Goal: Task Accomplishment & Management: Manage account settings

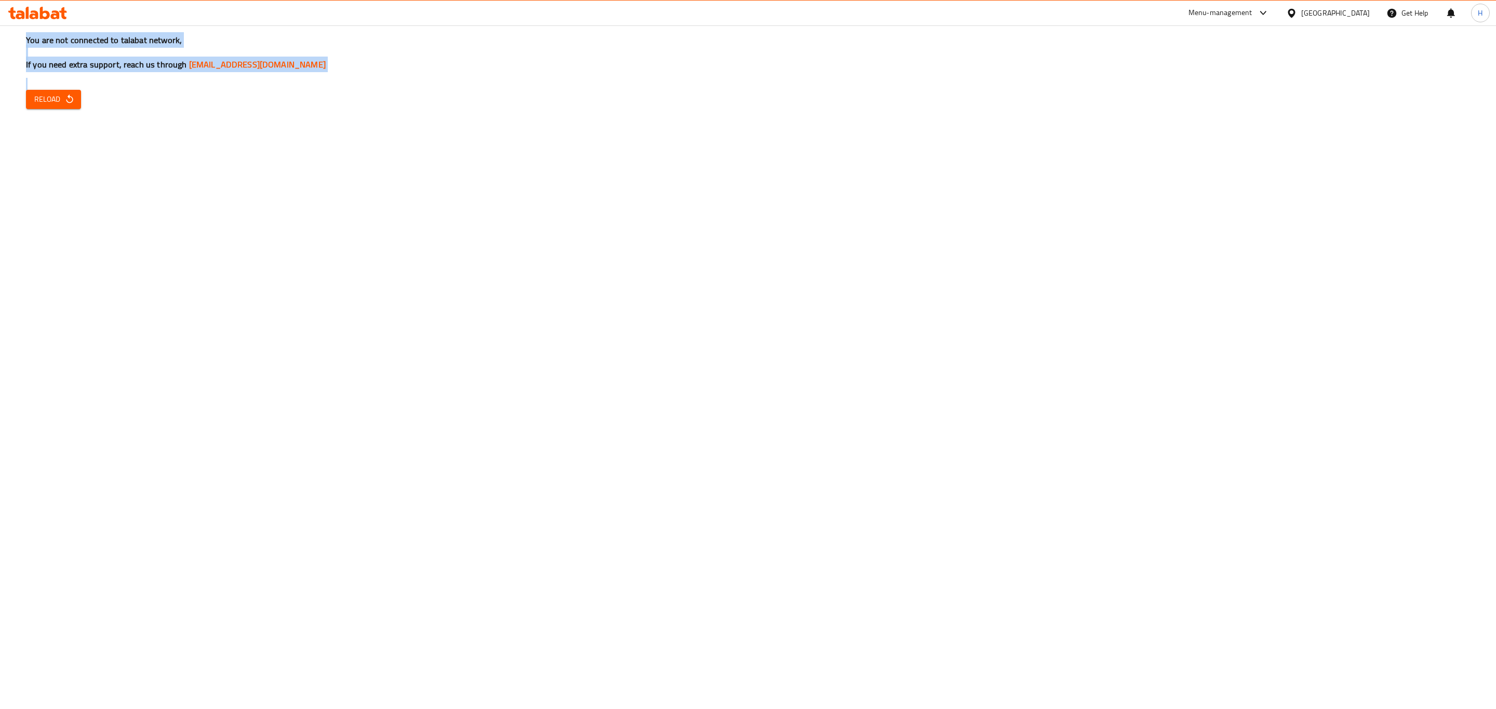
click at [44, 108] on button "Reload" at bounding box center [53, 99] width 55 height 19
drag, startPoint x: 79, startPoint y: 97, endPoint x: 72, endPoint y: 97, distance: 7.3
click at [75, 97] on button "Reload" at bounding box center [53, 99] width 55 height 19
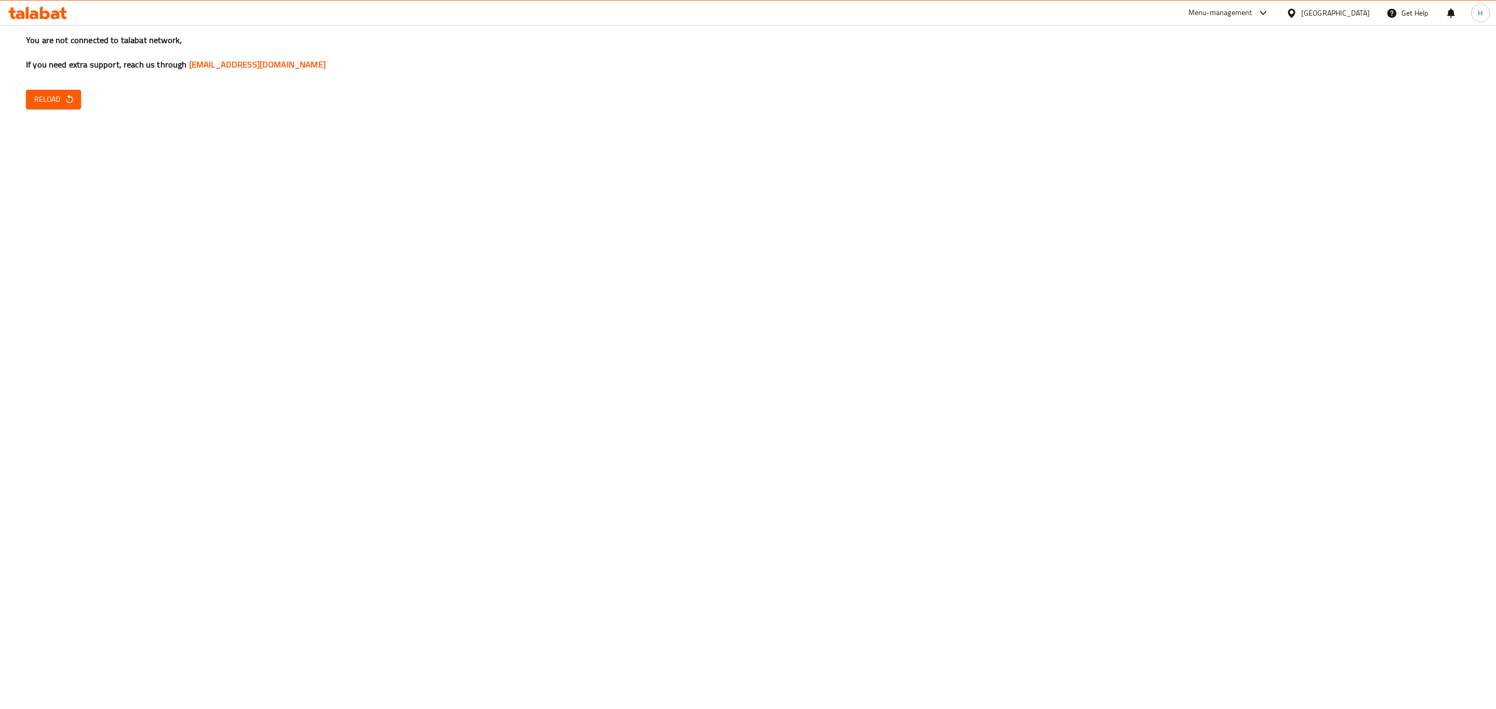
click at [72, 97] on icon "button" at bounding box center [69, 99] width 10 height 10
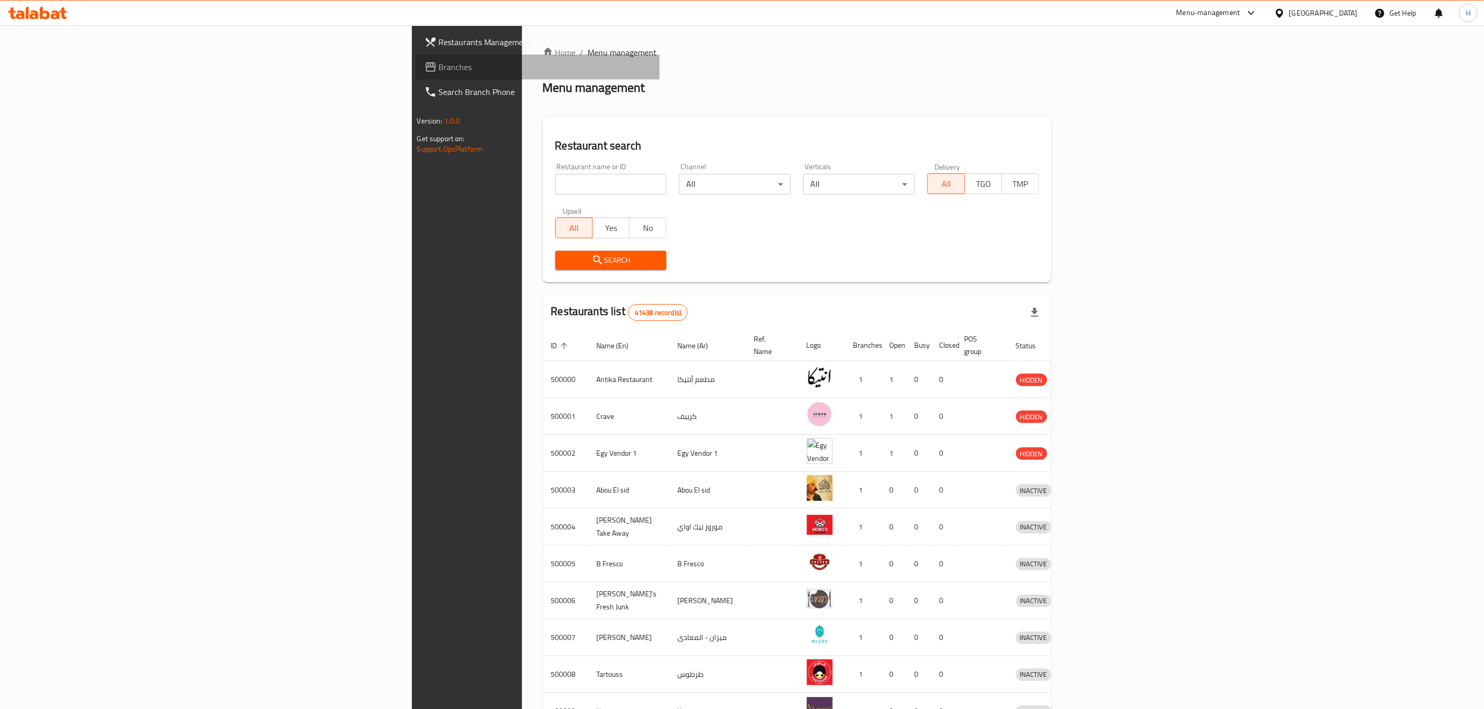
click at [439, 68] on span "Branches" at bounding box center [545, 67] width 212 height 12
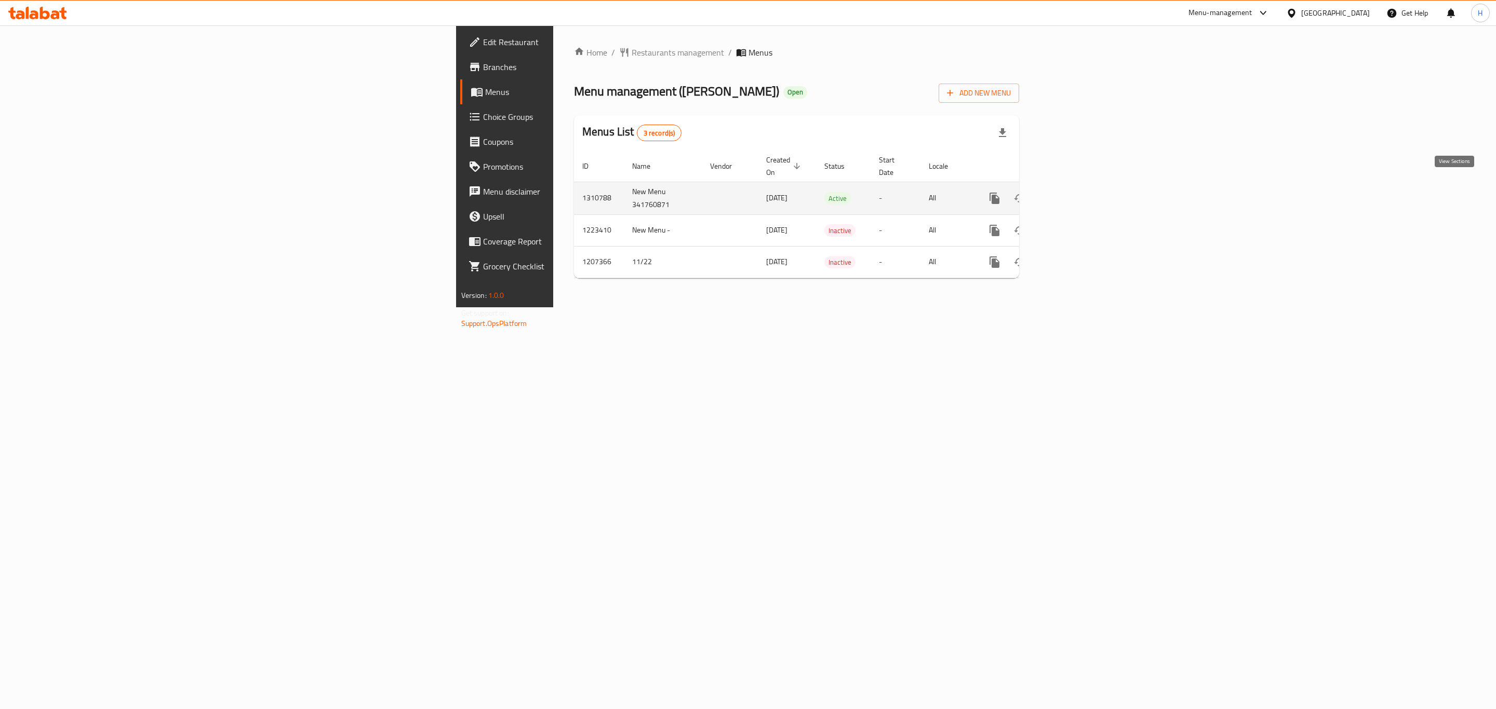
click at [1075, 192] on icon "enhanced table" at bounding box center [1069, 198] width 12 height 12
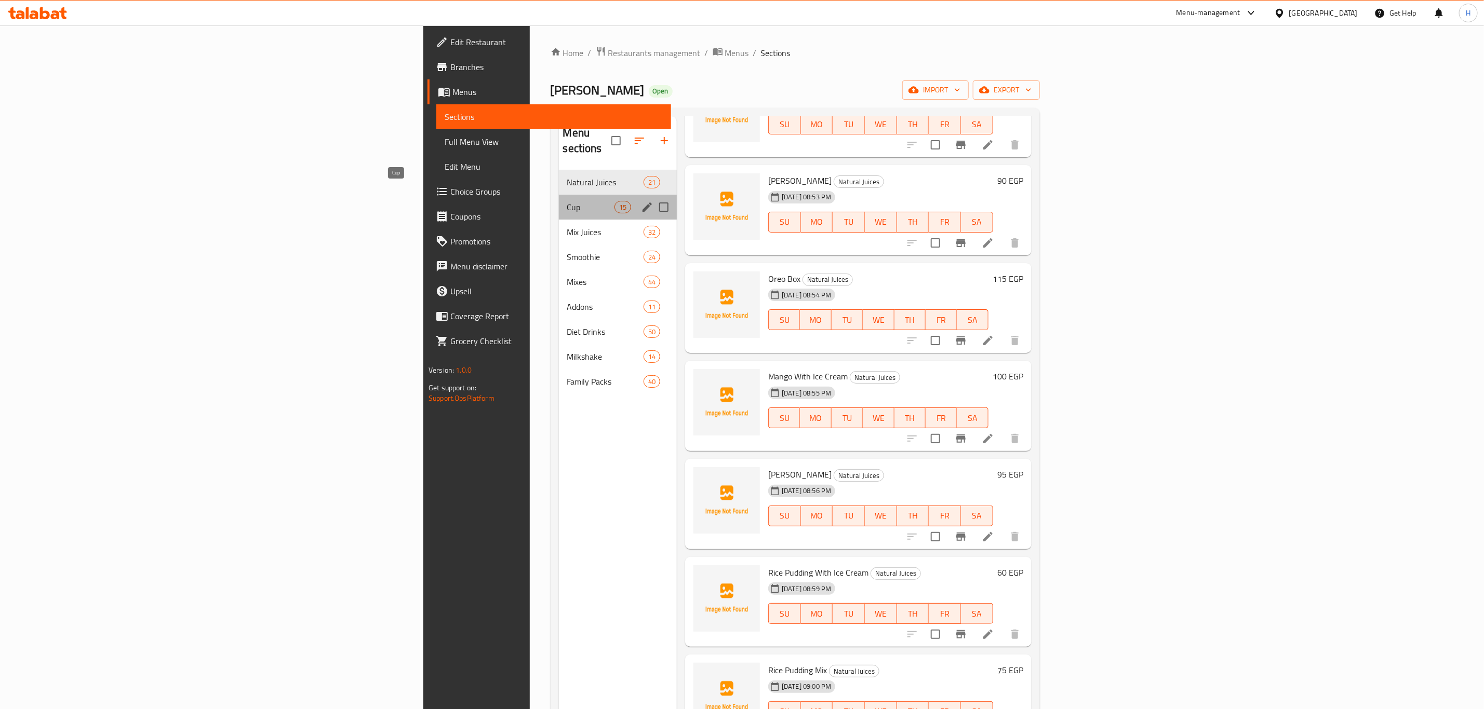
click at [567, 201] on span "Cup" at bounding box center [590, 207] width 47 height 12
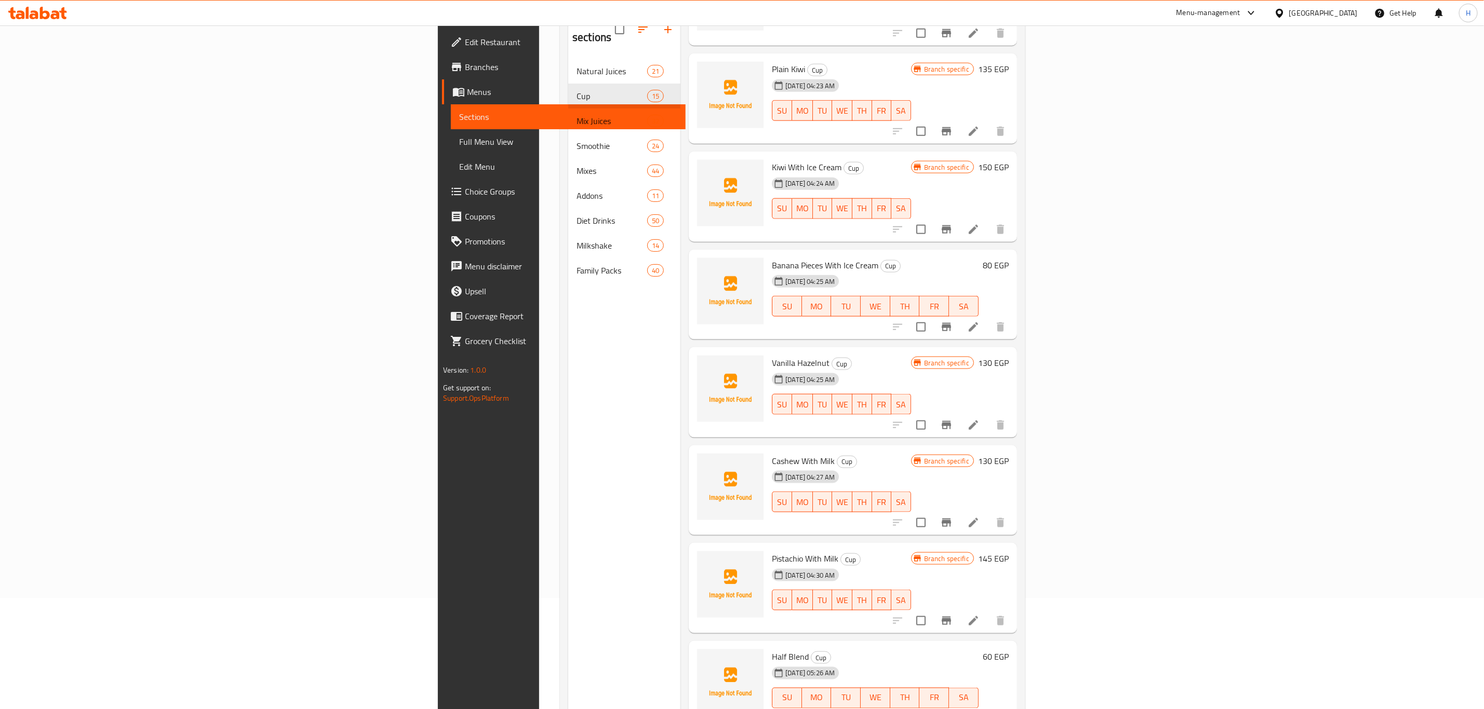
scroll to position [145, 0]
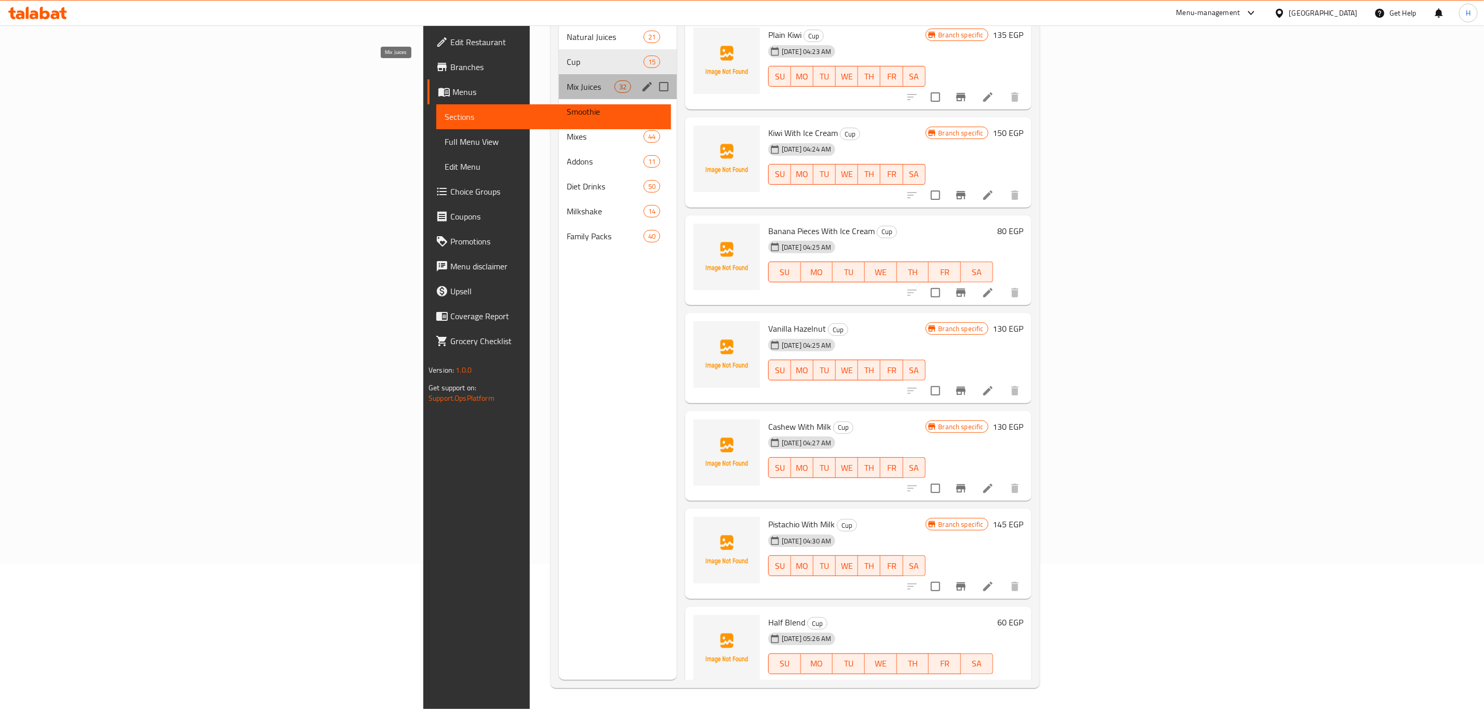
click at [567, 80] on span "Mix Juices" at bounding box center [590, 86] width 47 height 12
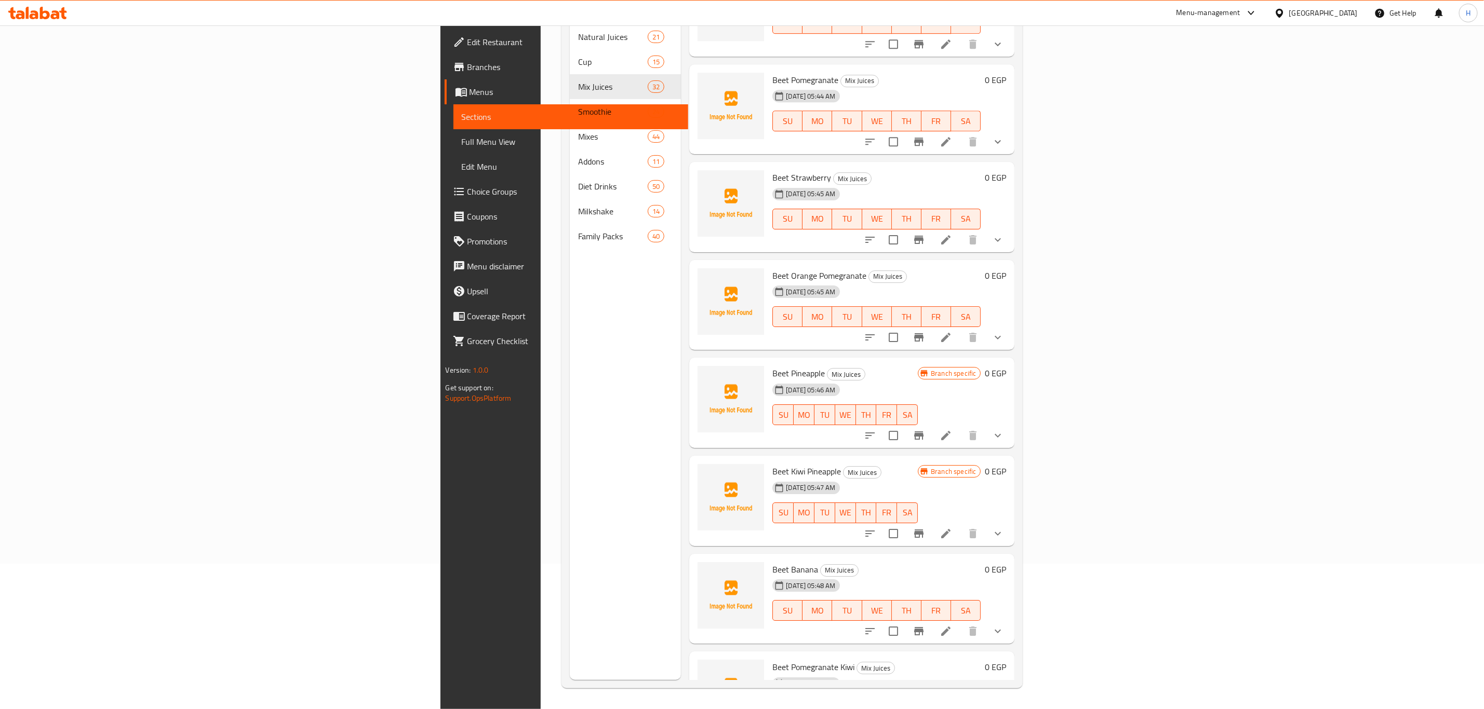
scroll to position [2465, 0]
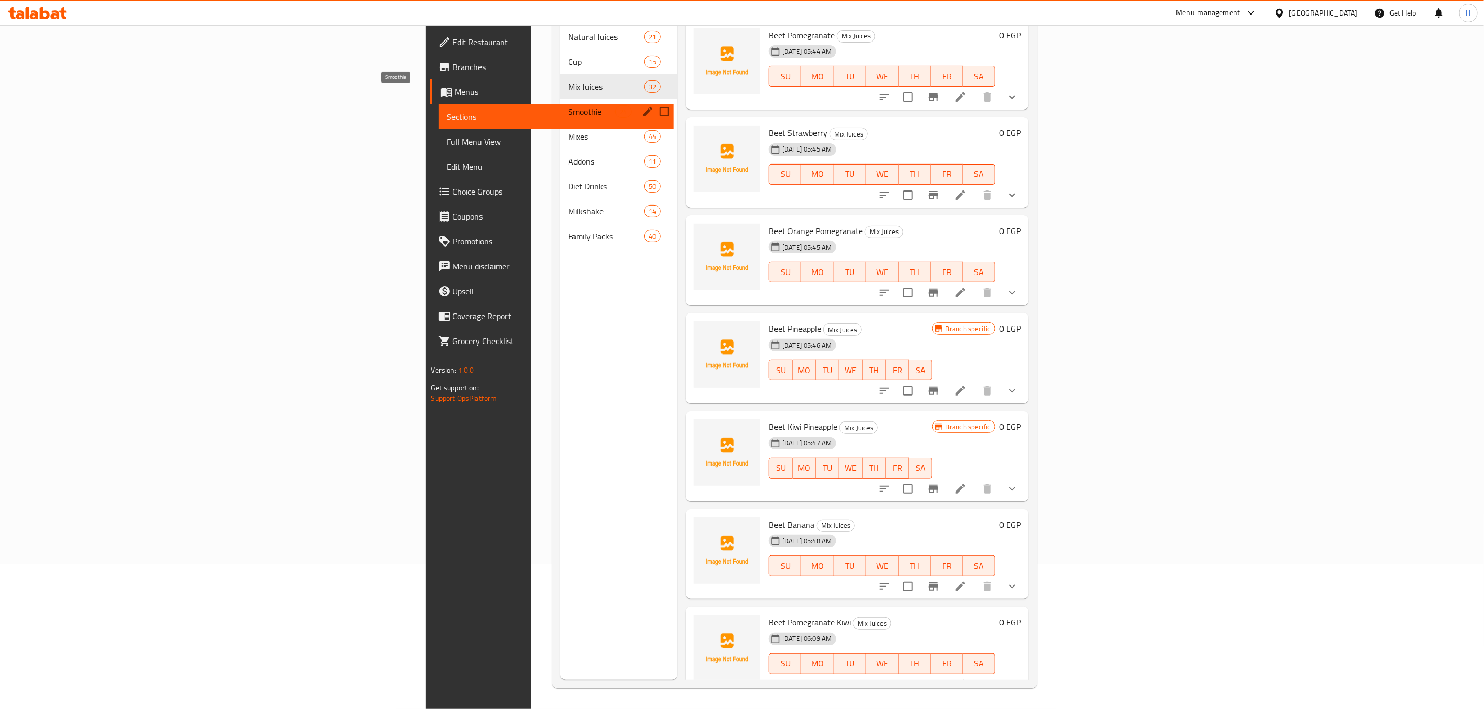
click at [569, 105] on span "Smoothie" at bounding box center [592, 111] width 46 height 12
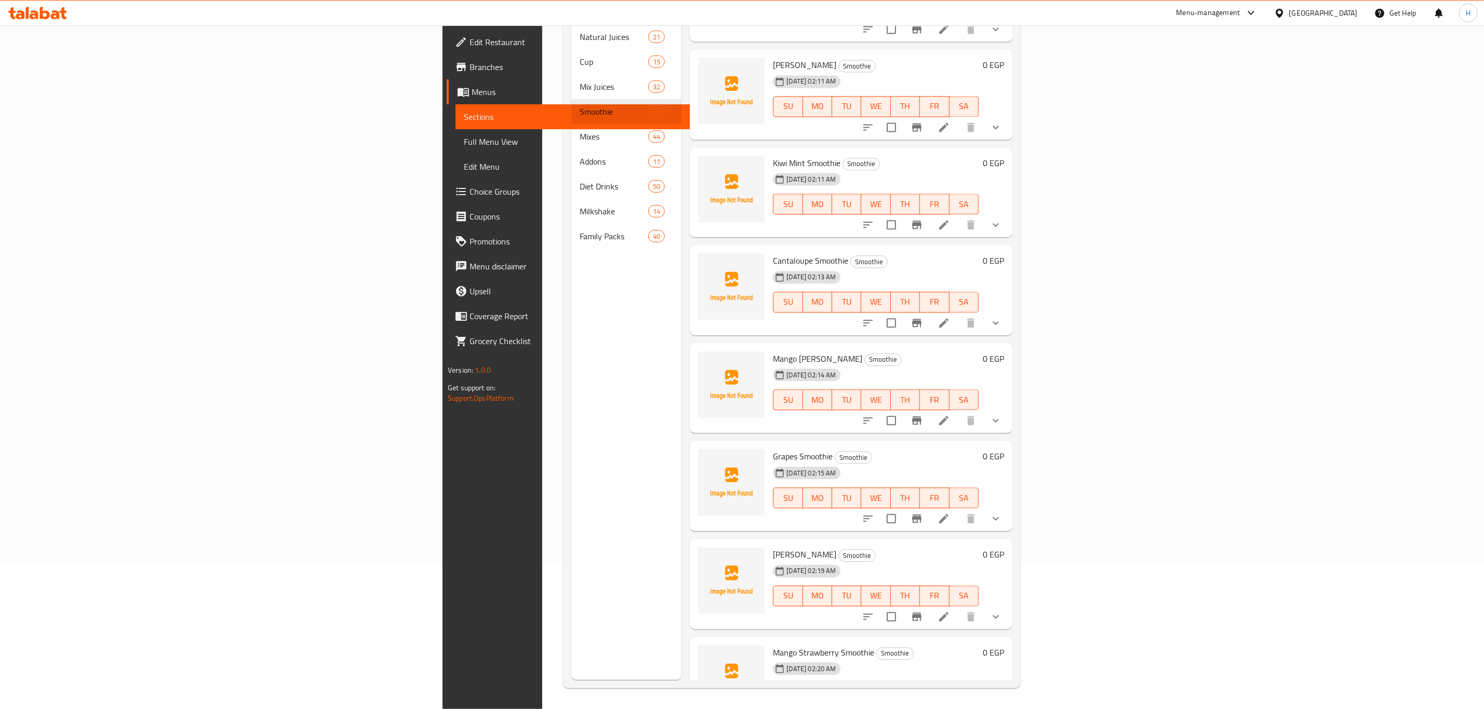
scroll to position [1665, 0]
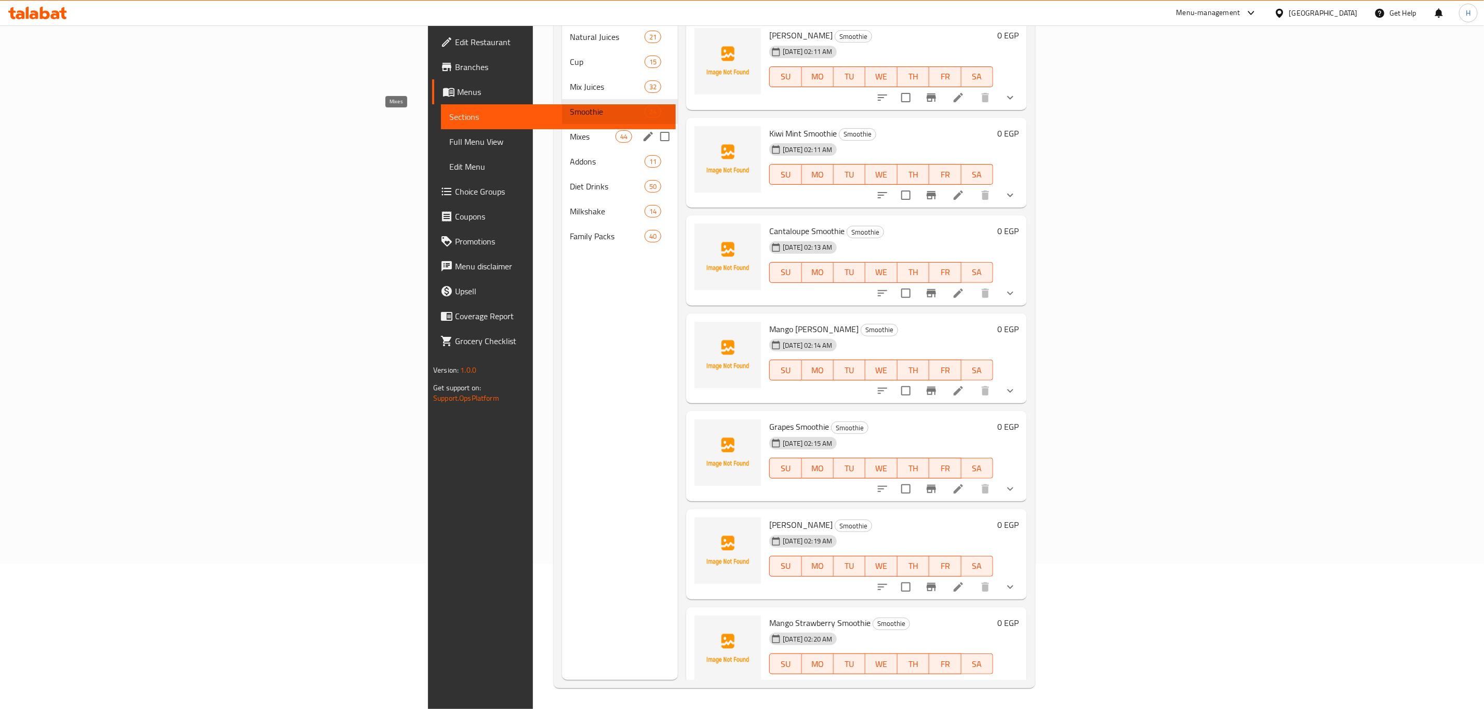
click at [570, 130] on span "Mixes" at bounding box center [593, 136] width 46 height 12
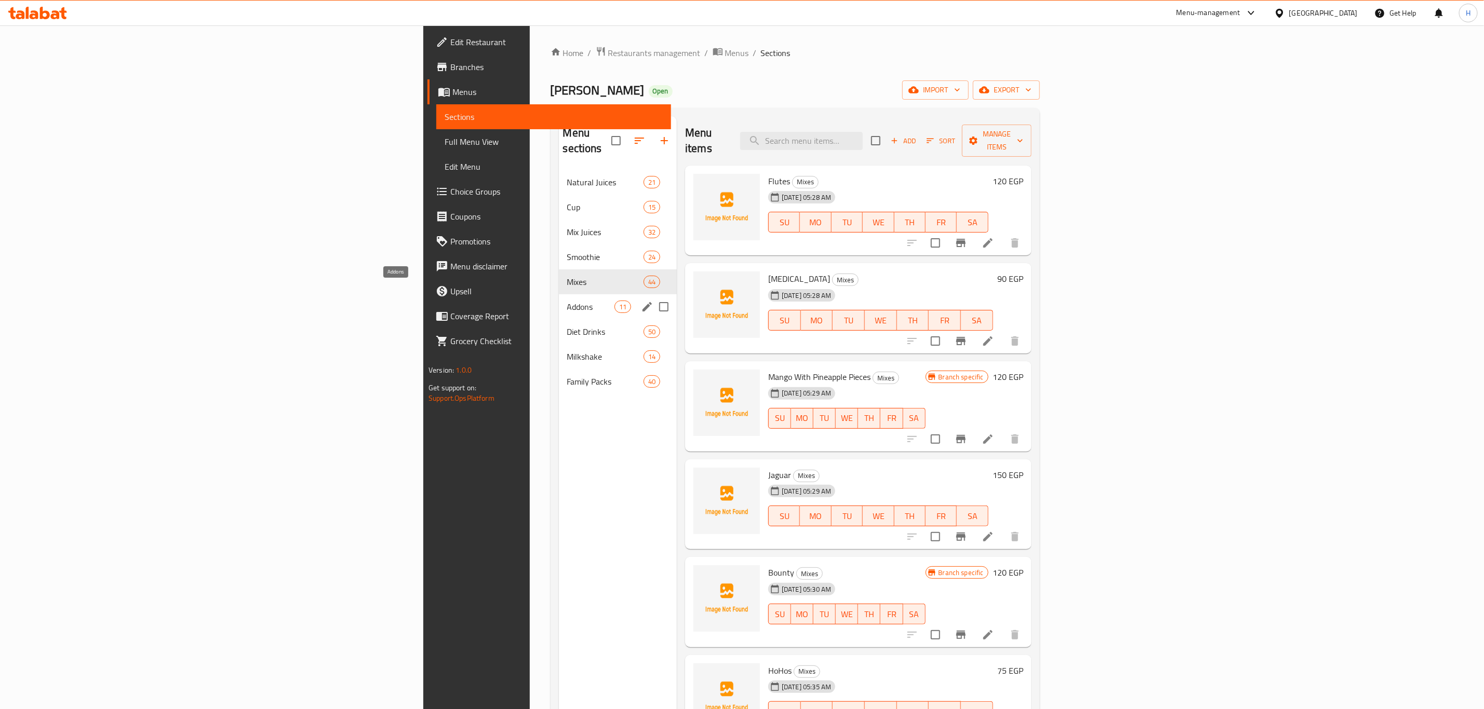
click at [567, 301] on span "Addons" at bounding box center [590, 307] width 47 height 12
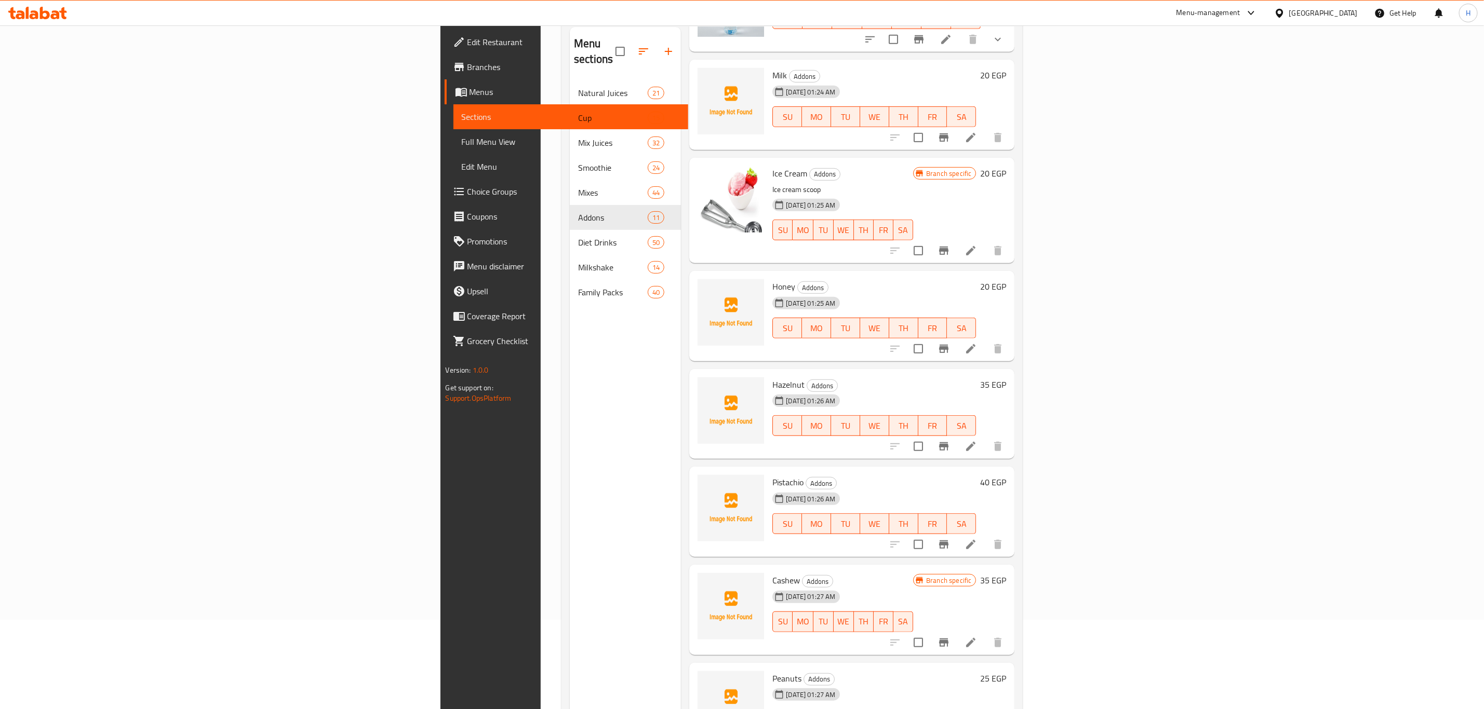
scroll to position [145, 0]
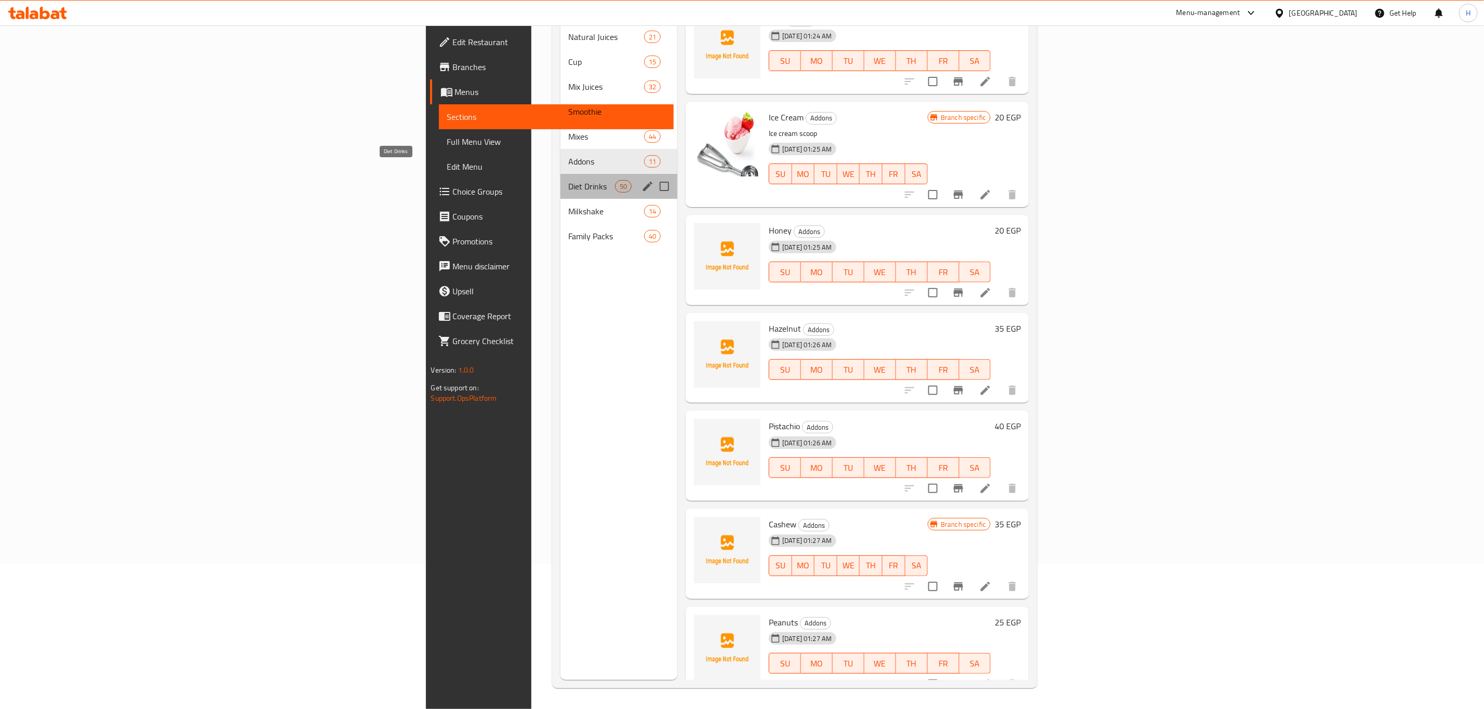
click at [569, 180] on span "Diet Drinks" at bounding box center [592, 186] width 46 height 12
drag, startPoint x: 313, startPoint y: 167, endPoint x: 549, endPoint y: 163, distance: 235.8
click at [569, 180] on span "Diet Drinks" at bounding box center [592, 186] width 46 height 12
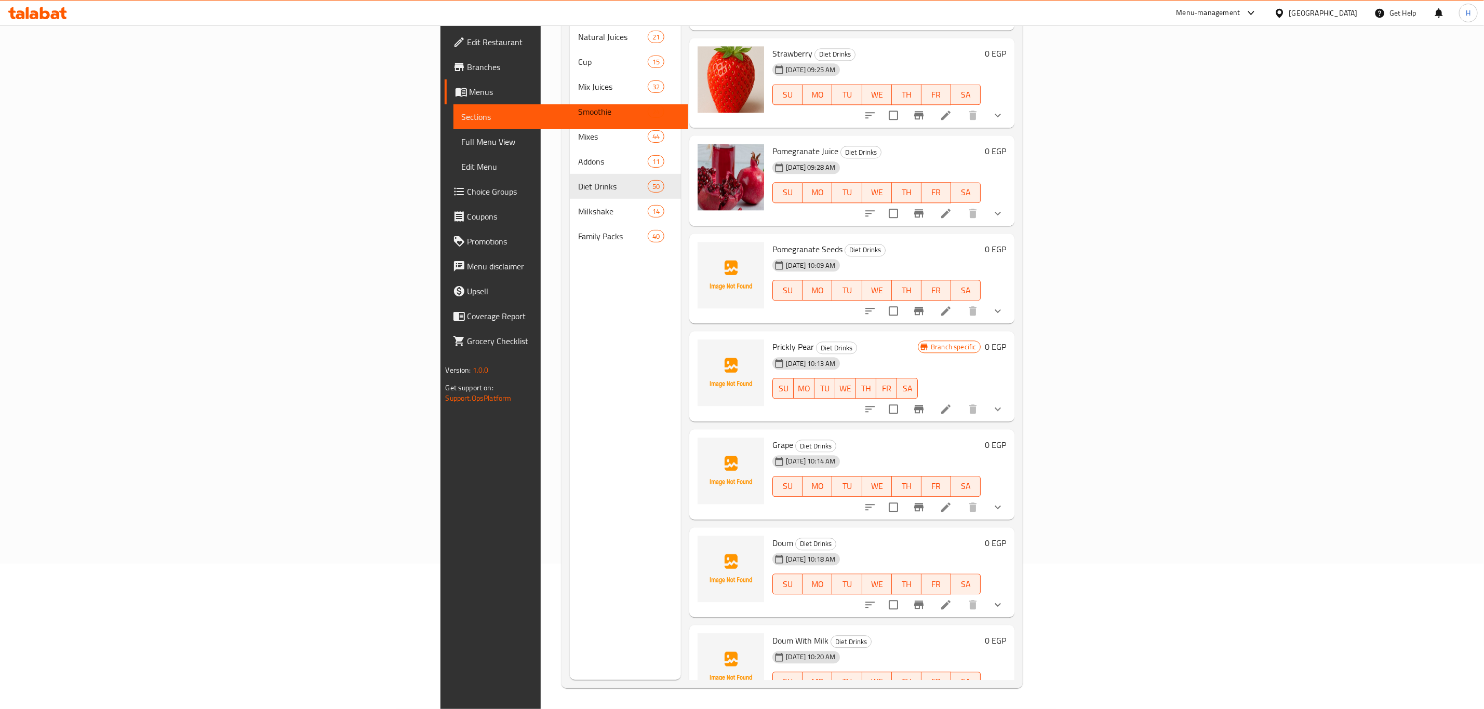
scroll to position [1792, 0]
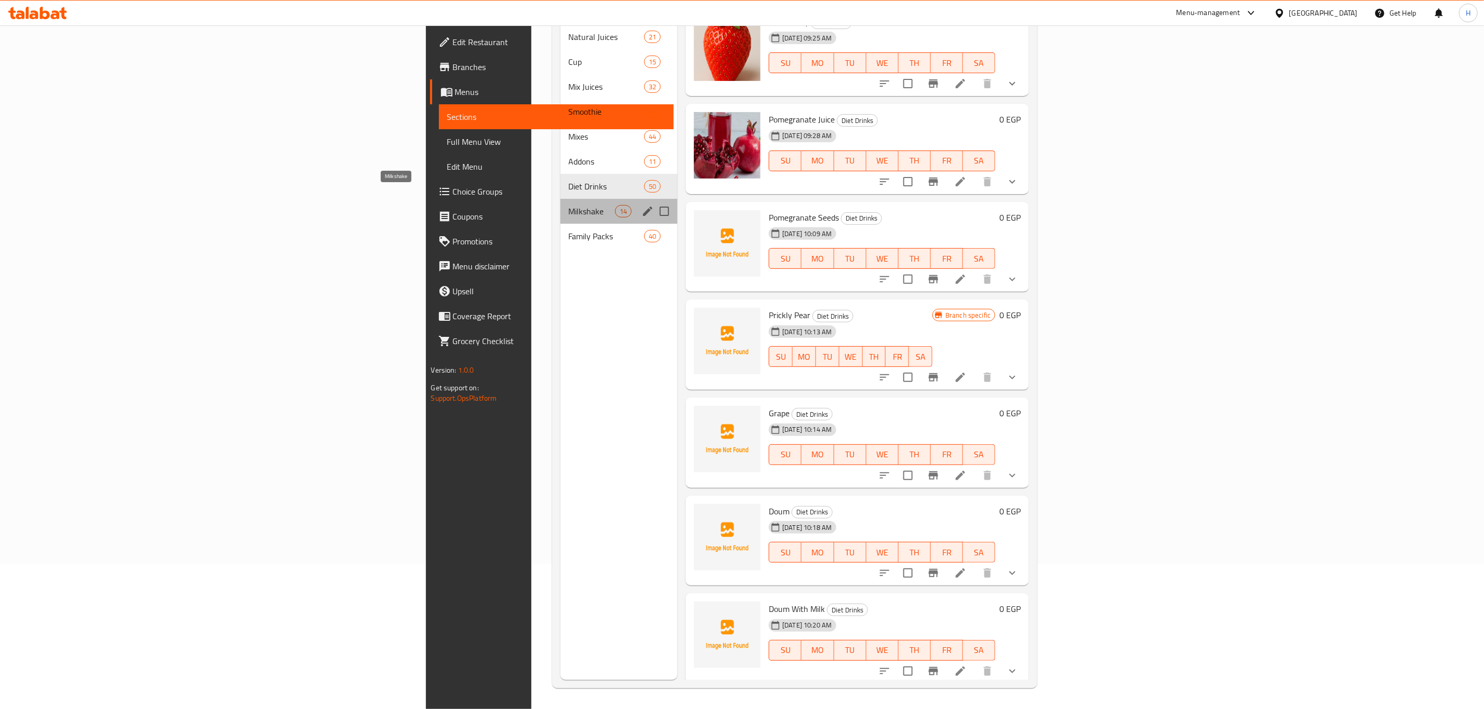
click at [569, 205] on span "Milkshake" at bounding box center [592, 211] width 46 height 12
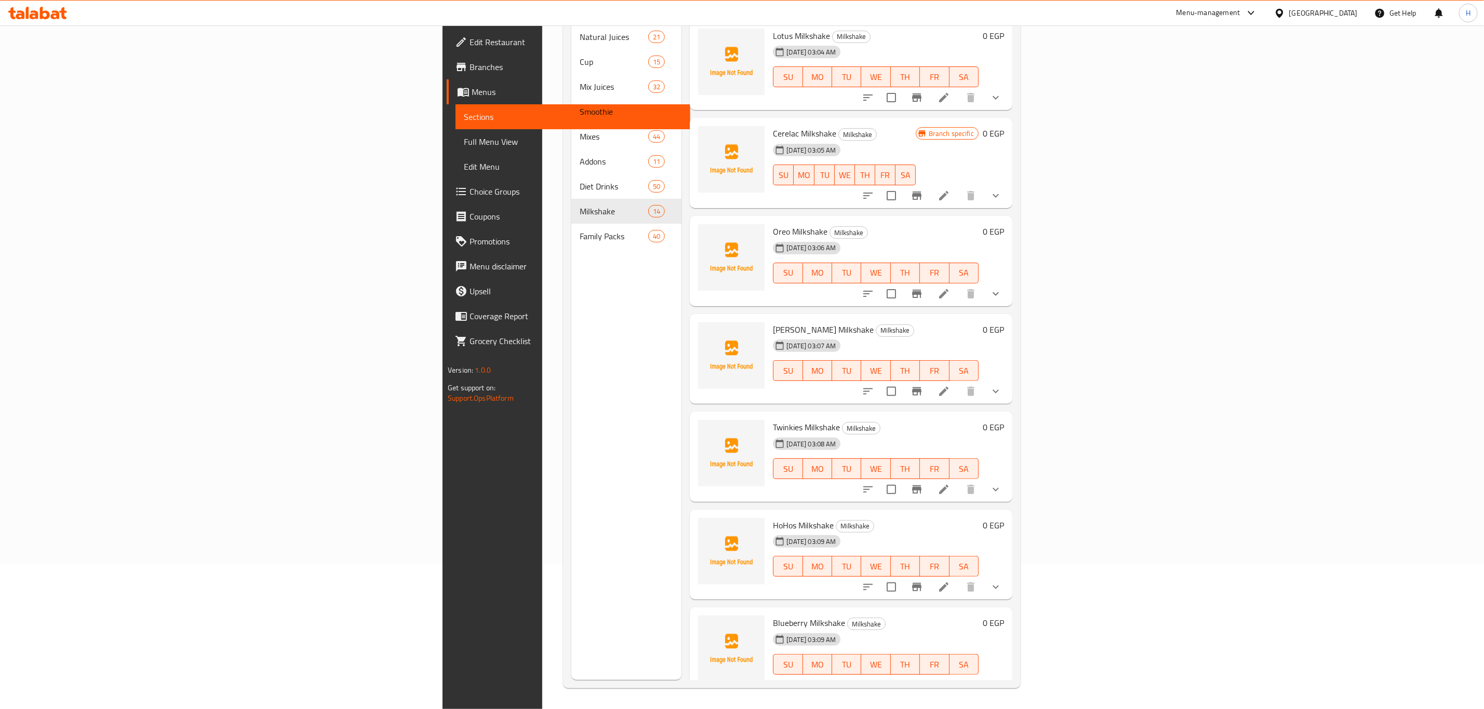
click at [580, 230] on span "Family Packs" at bounding box center [614, 236] width 69 height 12
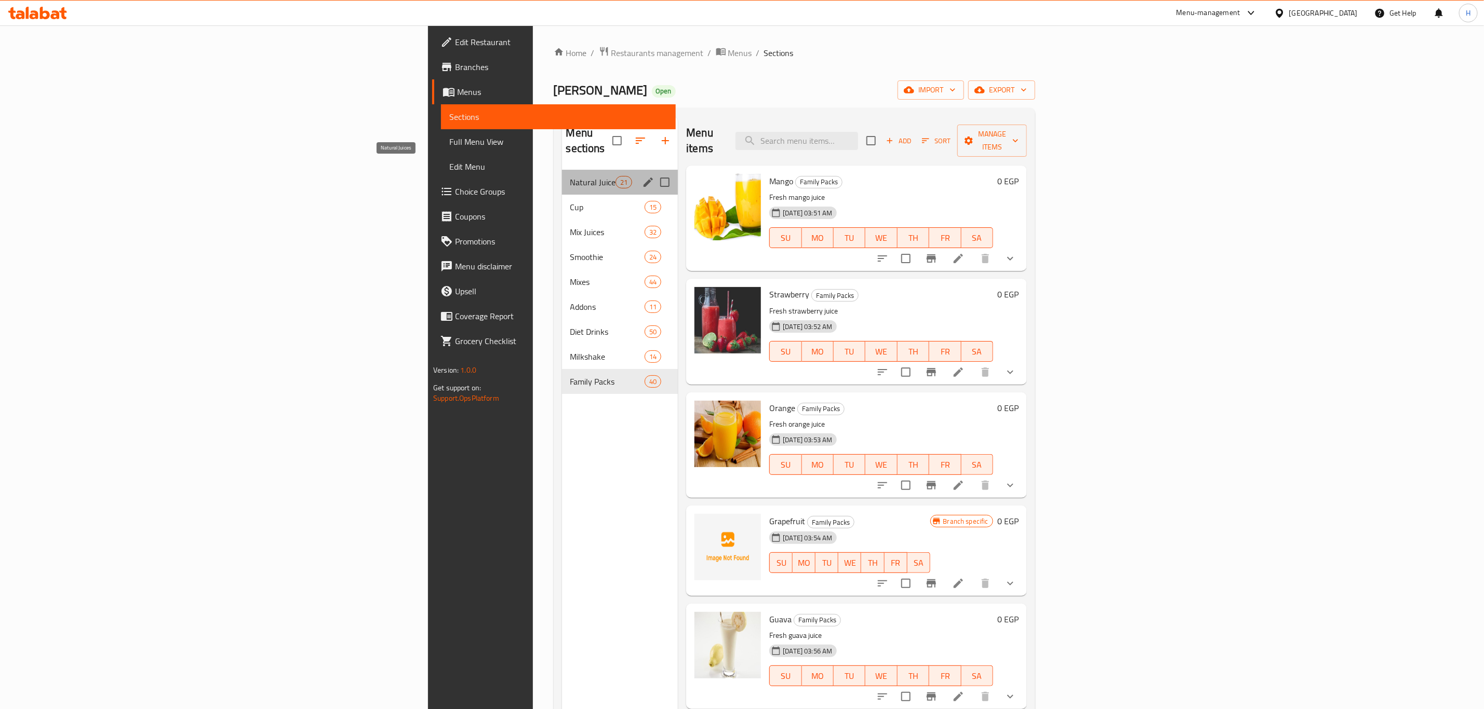
click at [570, 176] on span "Natural Juices" at bounding box center [593, 182] width 46 height 12
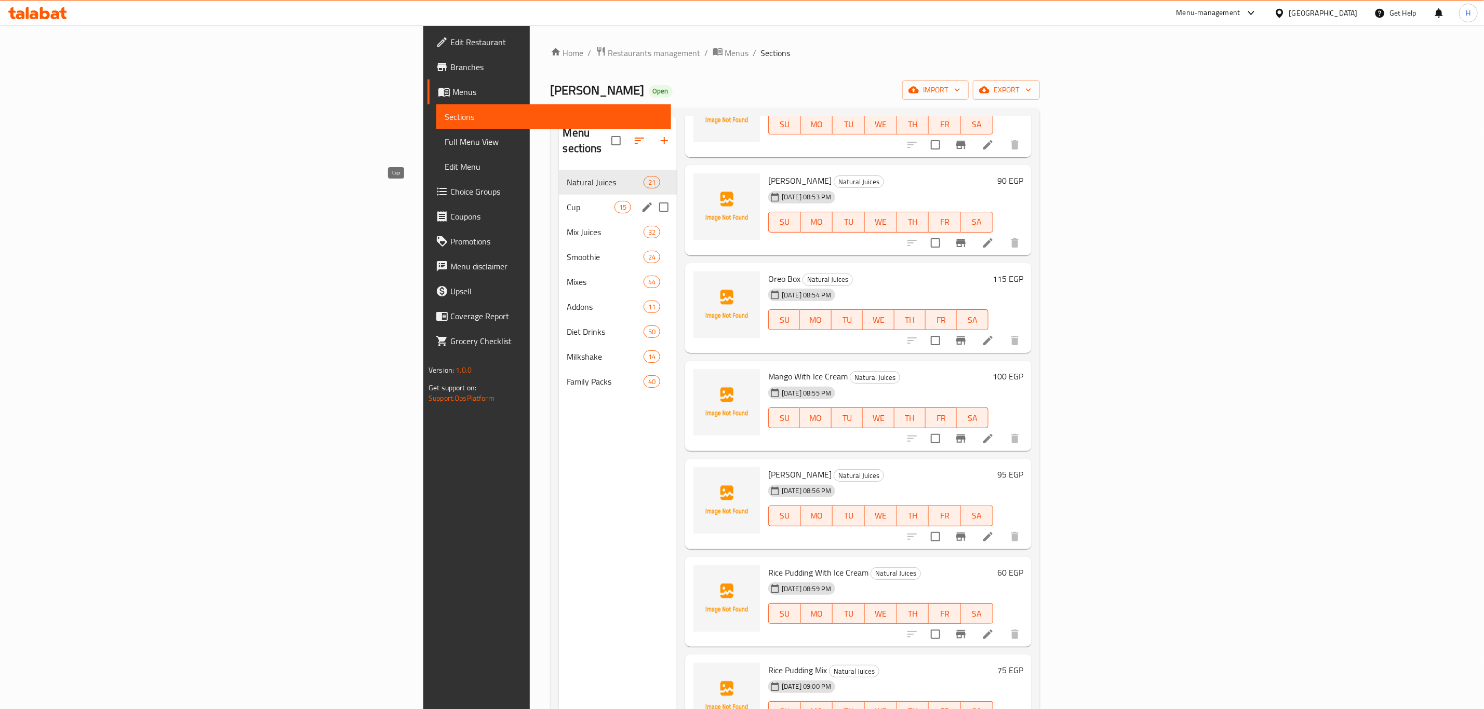
click at [567, 201] on span "Cup" at bounding box center [590, 207] width 47 height 12
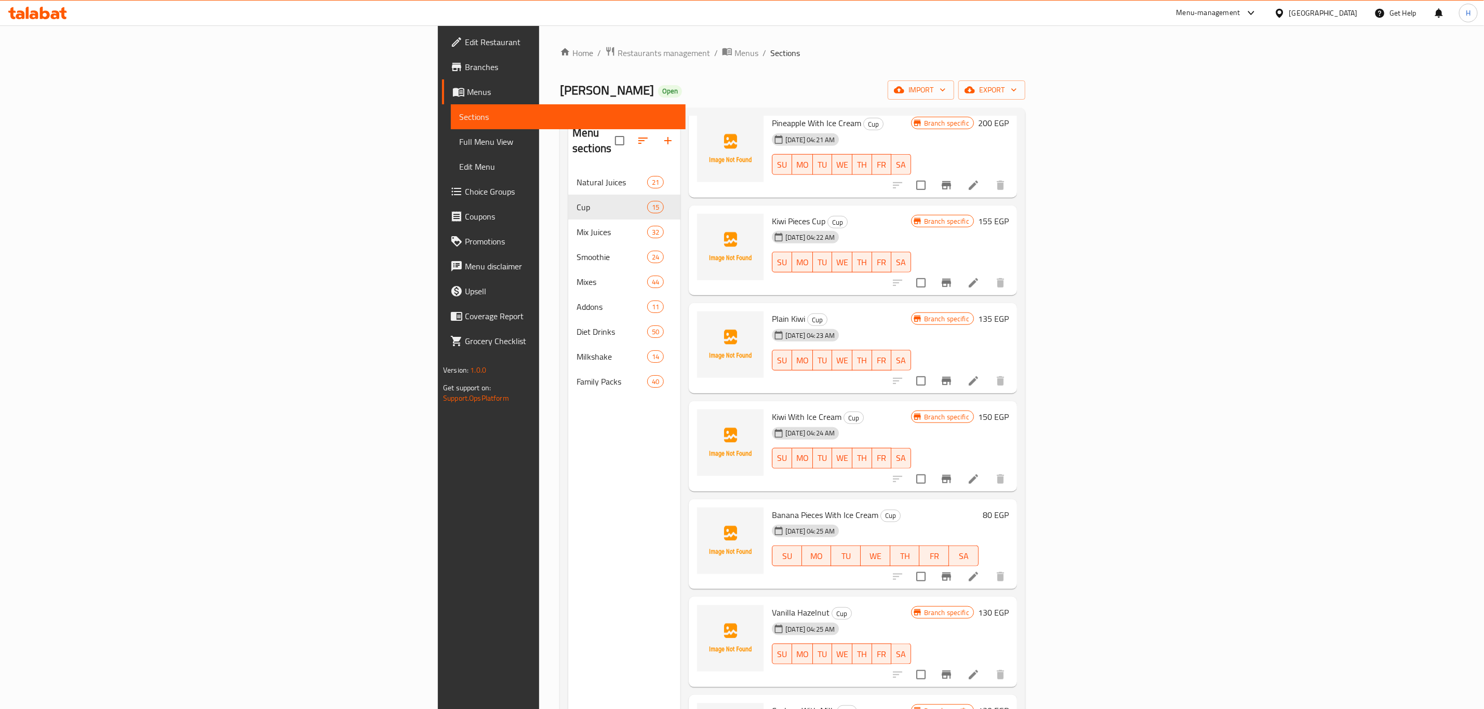
scroll to position [800, 0]
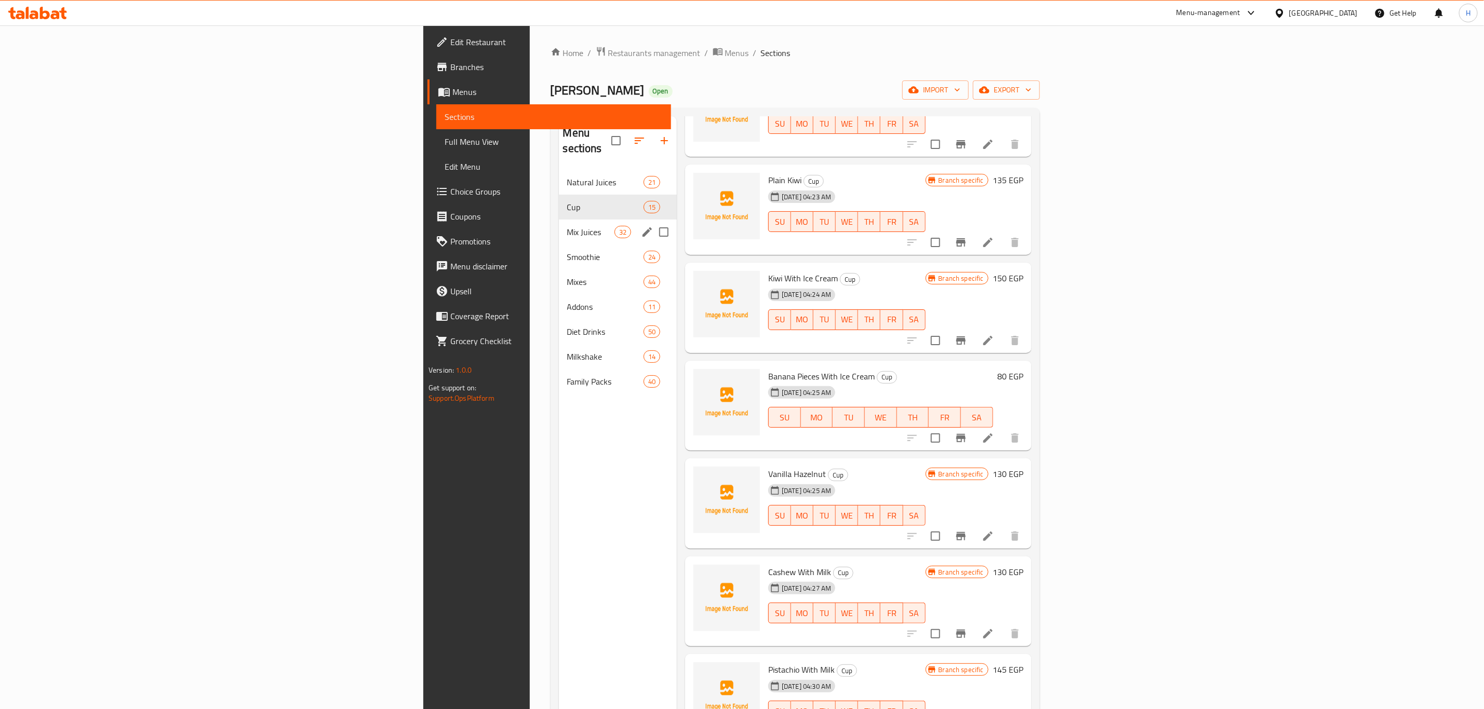
click at [567, 226] on span "Mix Juices" at bounding box center [590, 232] width 47 height 12
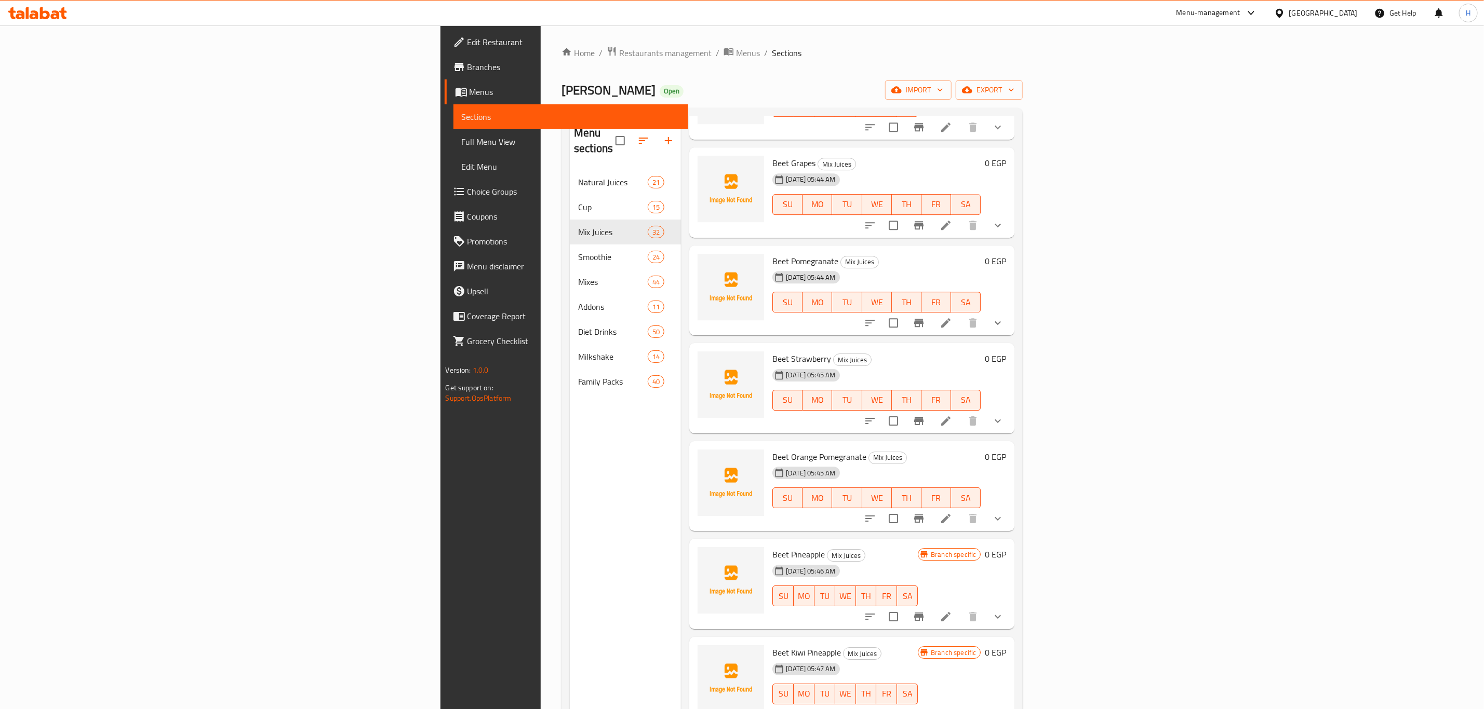
scroll to position [2465, 0]
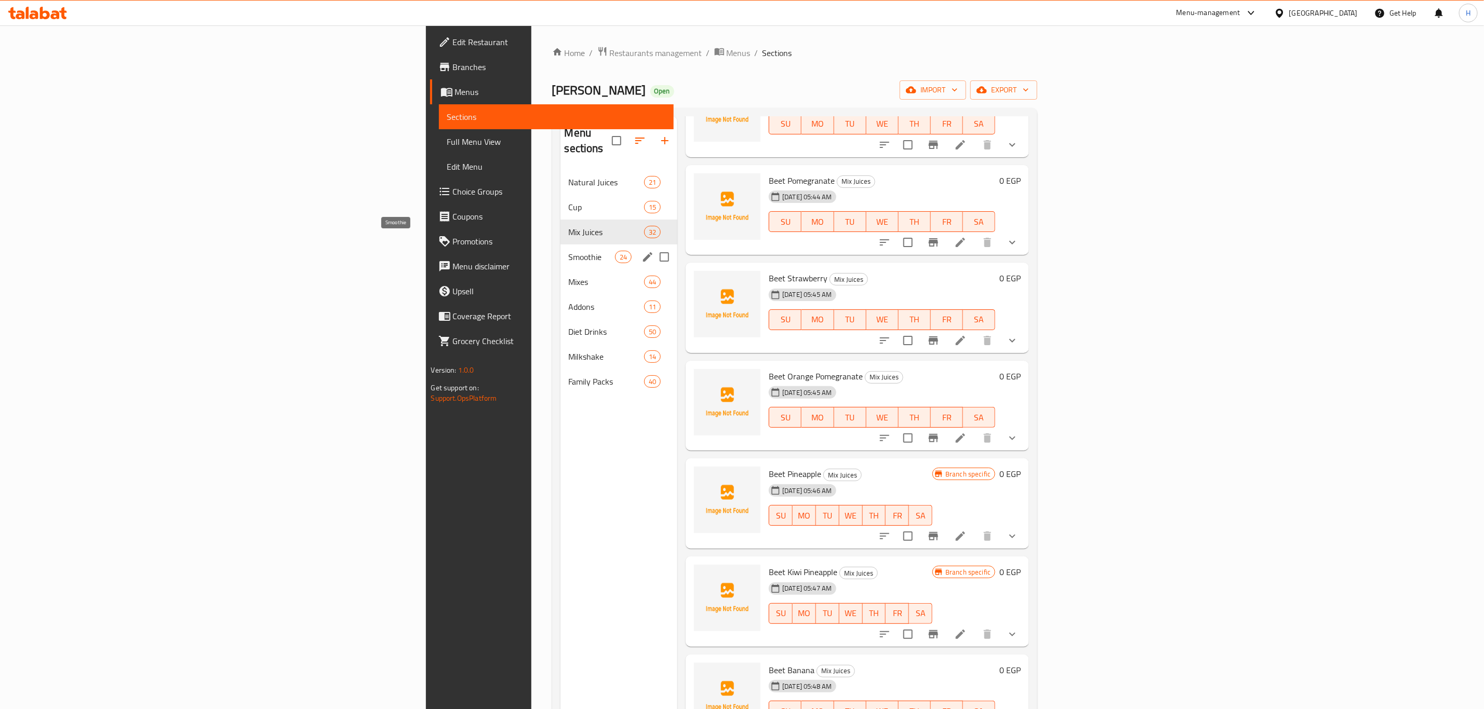
click at [569, 251] on span "Smoothie" at bounding box center [592, 257] width 46 height 12
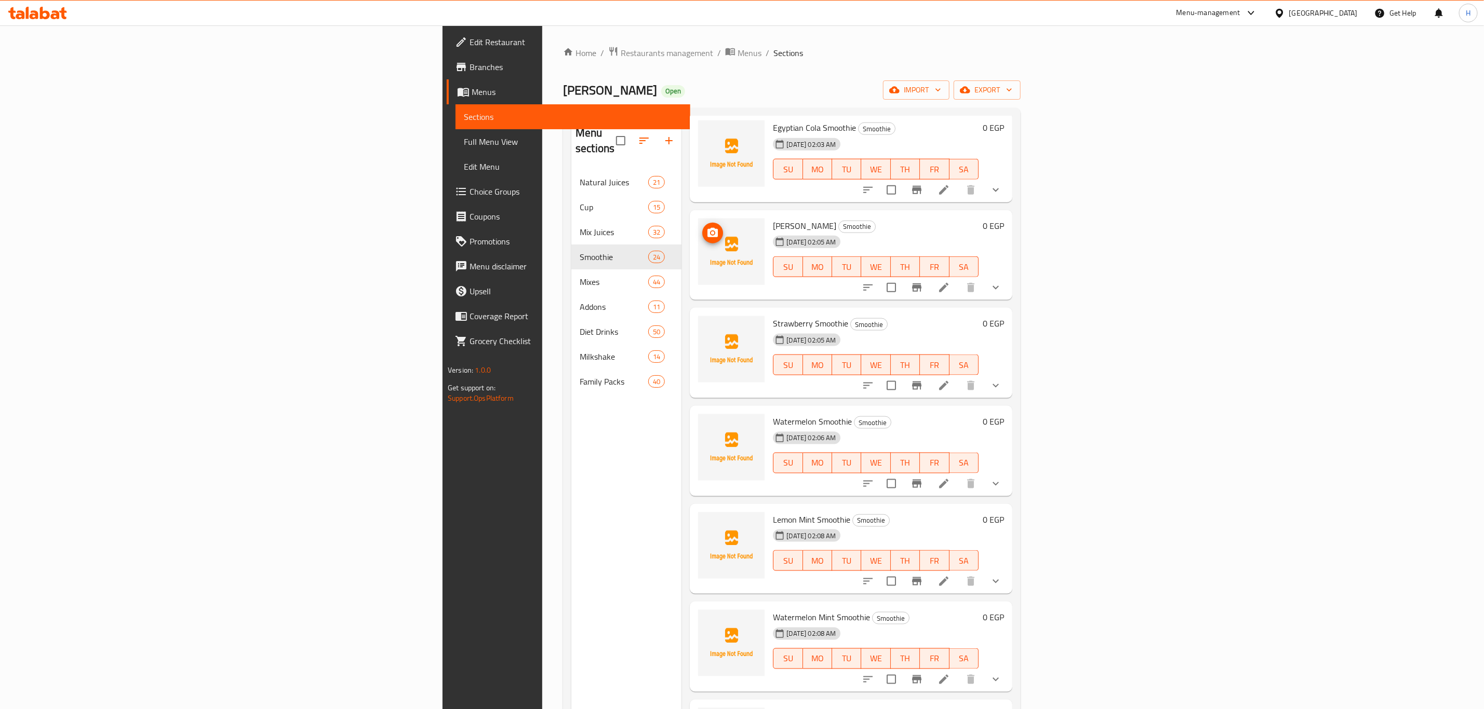
scroll to position [1480, 0]
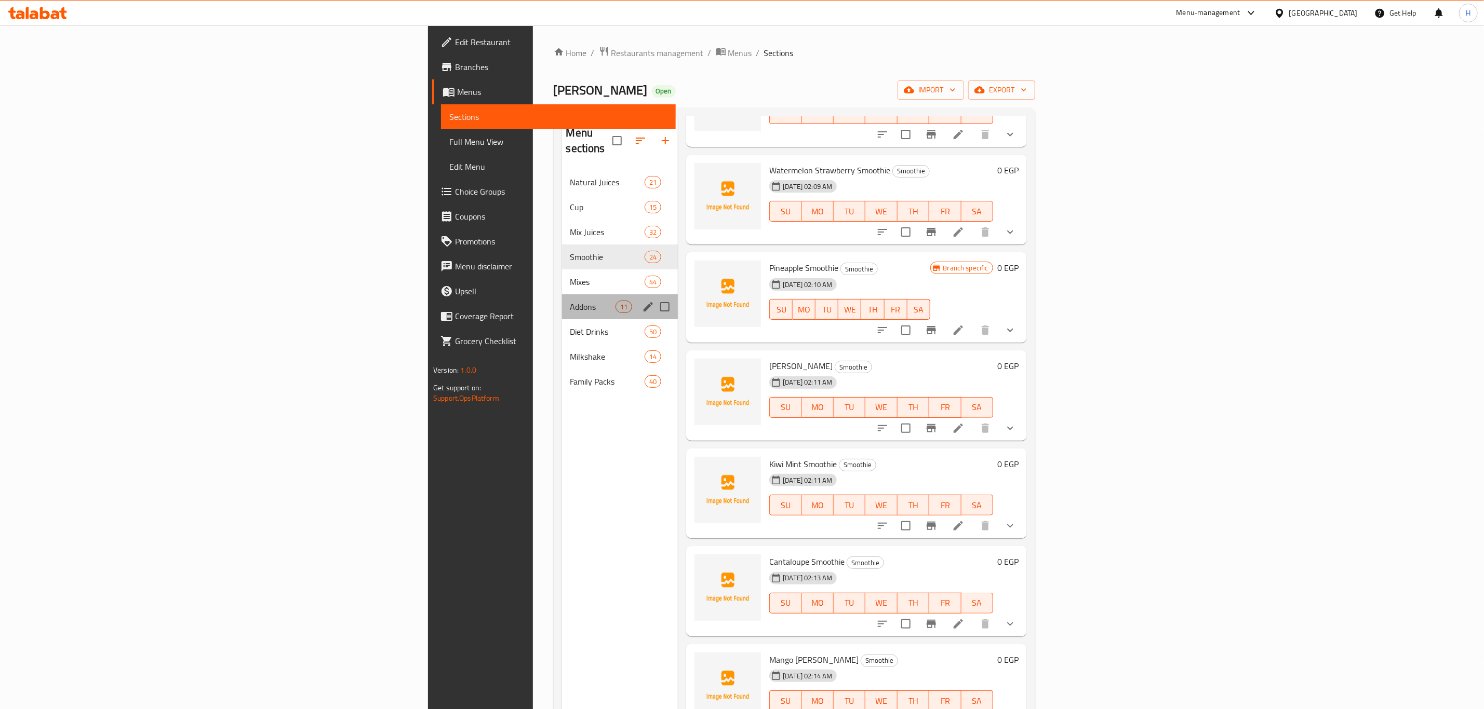
click at [562, 294] on div "Addons 11" at bounding box center [620, 306] width 116 height 25
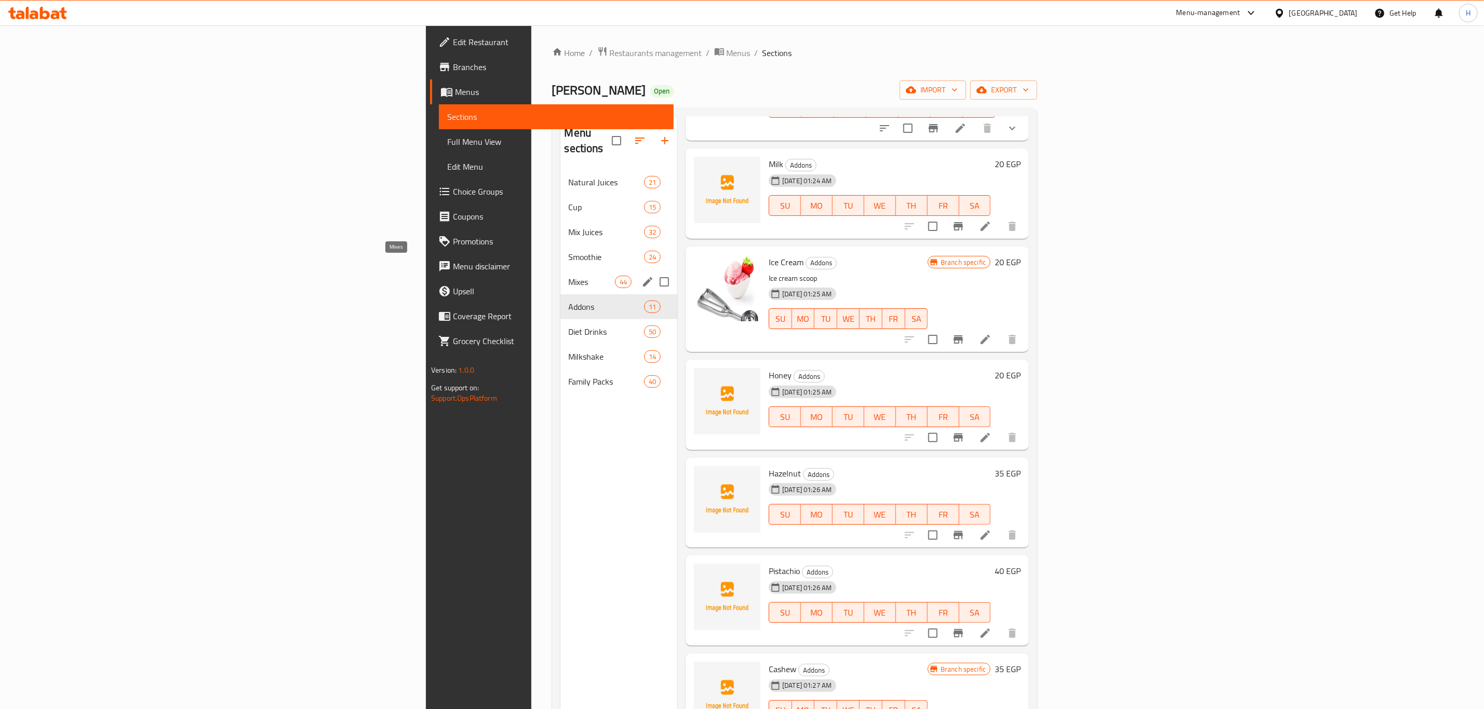
click at [569, 276] on span "Mixes" at bounding box center [592, 282] width 46 height 12
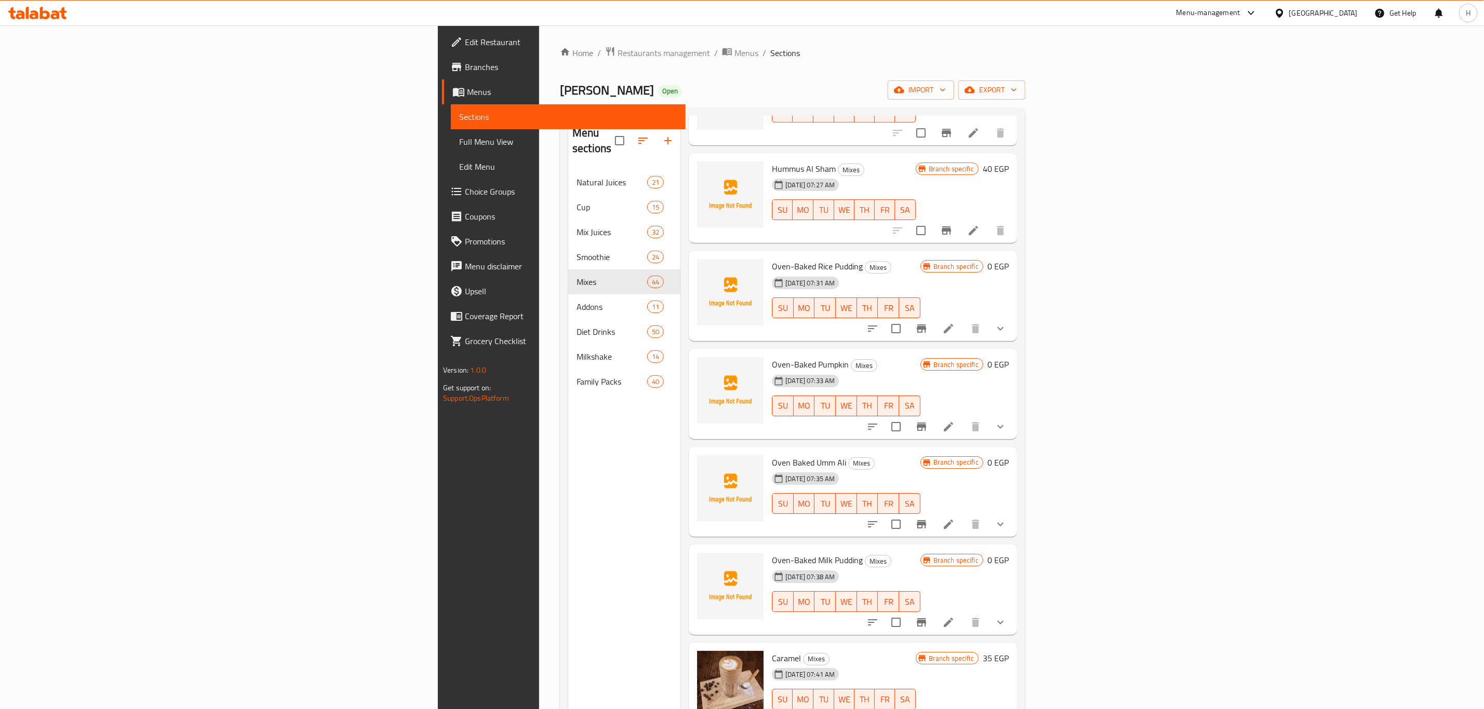
click at [1342, 11] on div "[GEOGRAPHIC_DATA]" at bounding box center [1323, 12] width 69 height 11
click at [1245, 272] on div "United Arab Emirates" at bounding box center [1245, 271] width 69 height 11
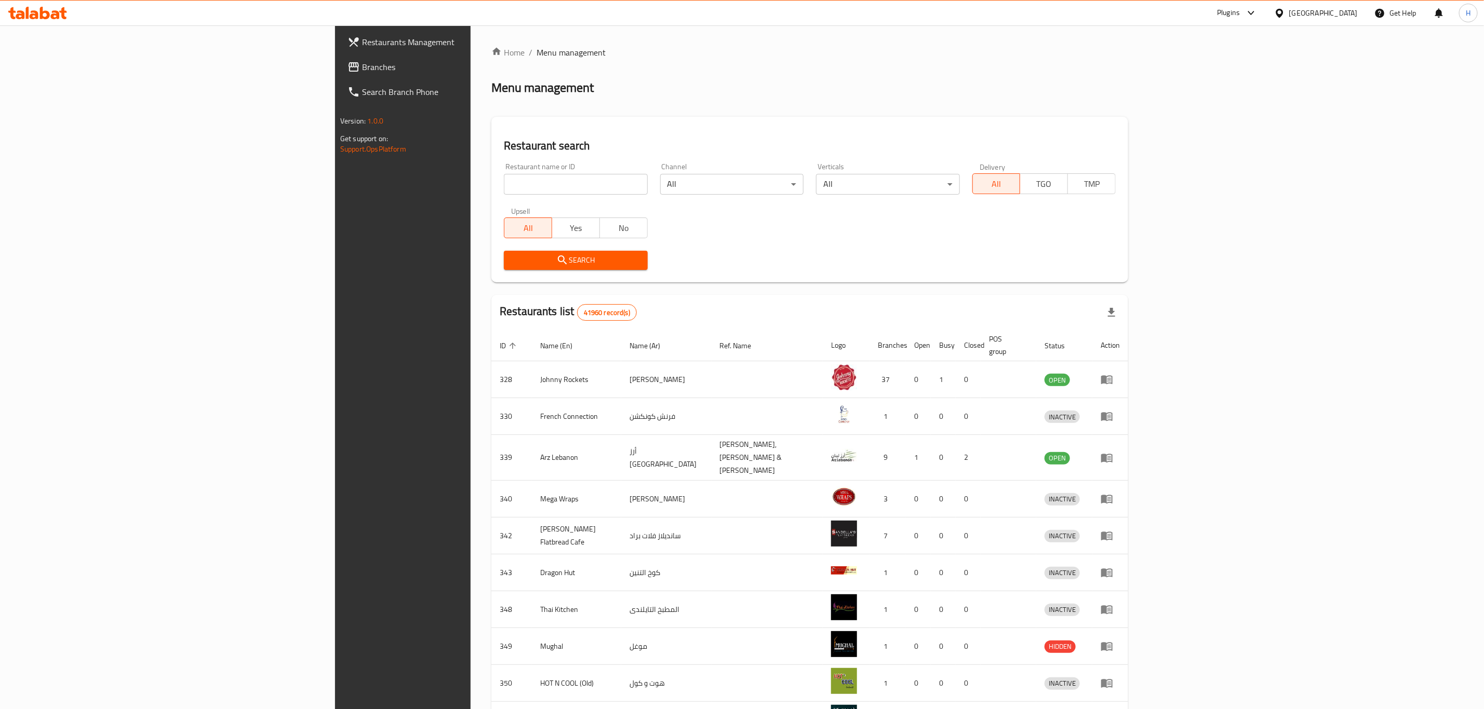
click at [362, 67] on span "Branches" at bounding box center [468, 67] width 212 height 12
